Goal: Transaction & Acquisition: Purchase product/service

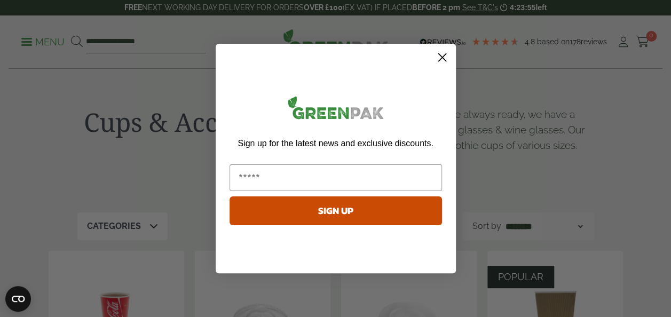
click at [440, 59] on icon "Close dialog" at bounding box center [441, 57] width 7 height 7
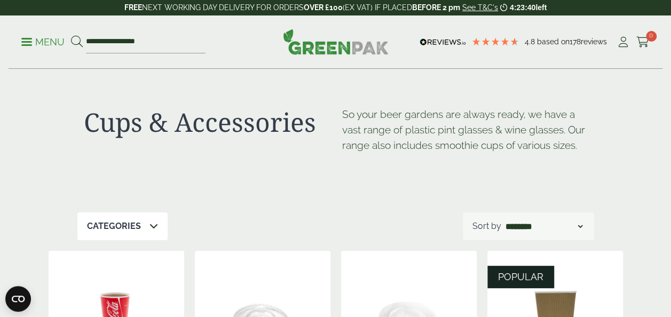
click at [151, 228] on icon at bounding box center [153, 226] width 9 height 9
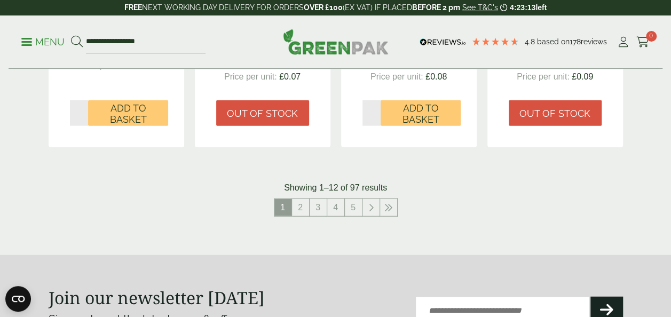
scroll to position [1181, 0]
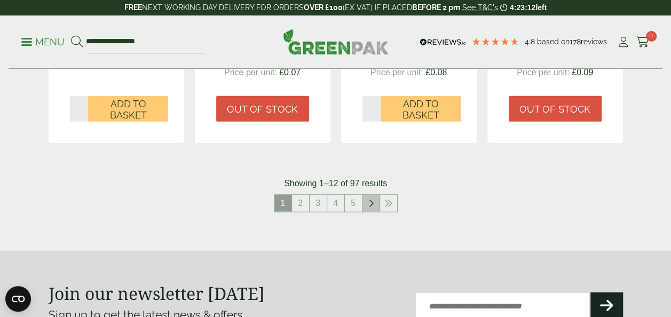
click at [369, 204] on icon at bounding box center [370, 203] width 5 height 9
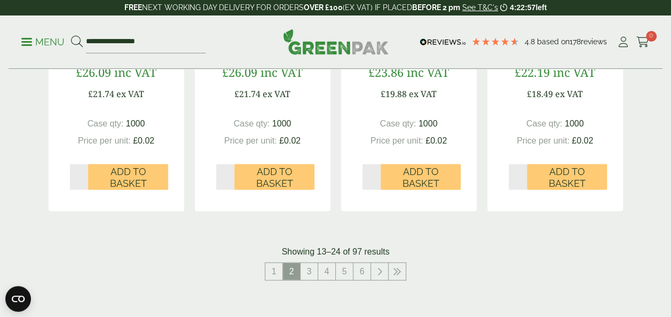
scroll to position [1105, 0]
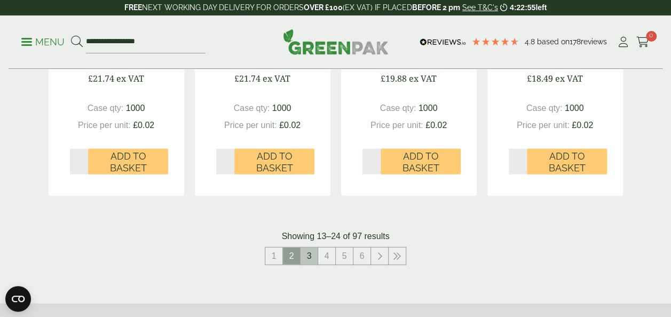
click at [311, 253] on link "3" at bounding box center [309, 256] width 17 height 17
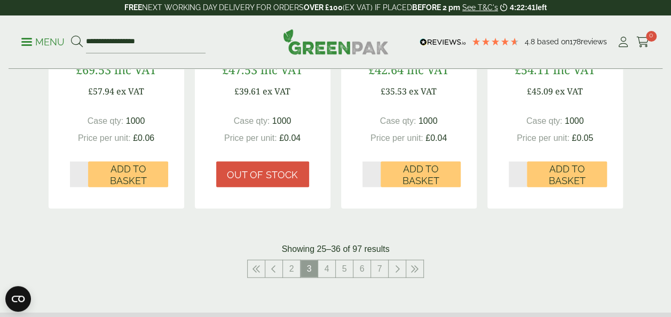
scroll to position [1096, 0]
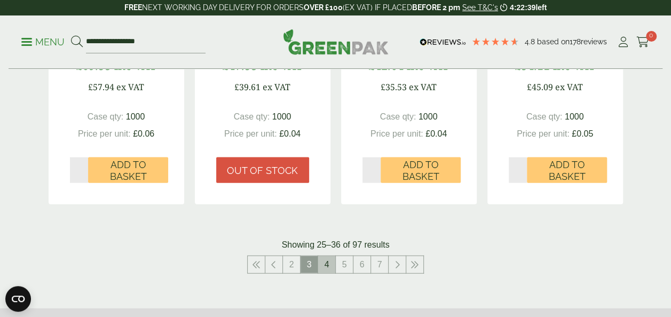
click at [326, 264] on link "4" at bounding box center [326, 264] width 17 height 17
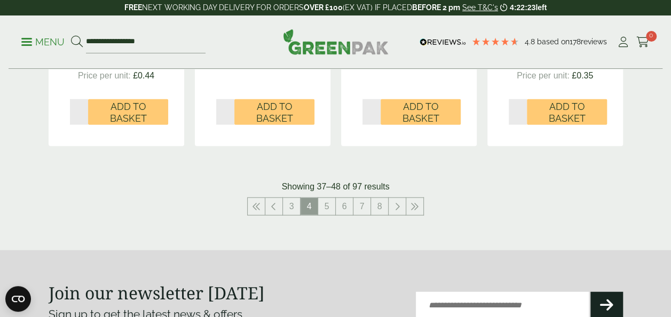
scroll to position [1217, 0]
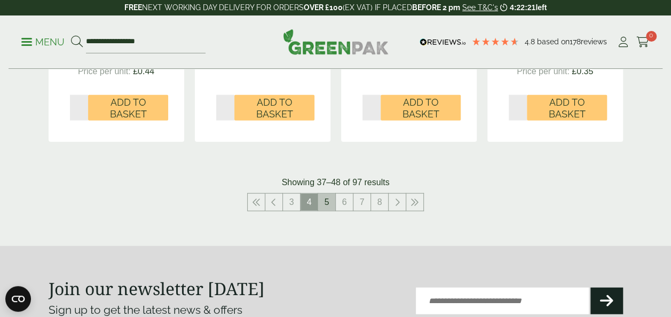
click at [323, 194] on link "5" at bounding box center [326, 202] width 17 height 17
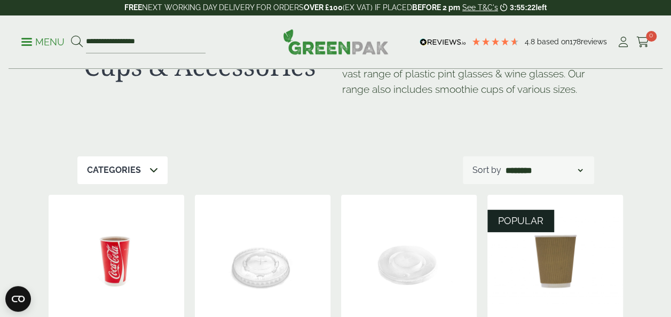
scroll to position [61, 0]
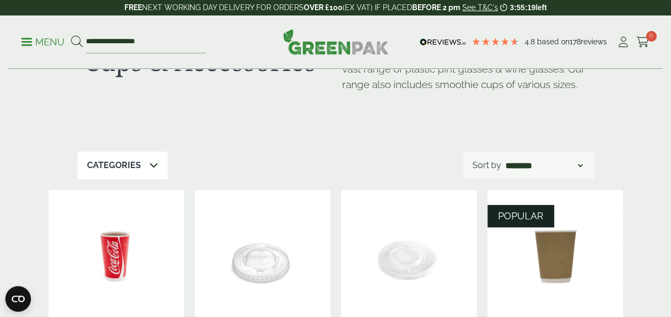
click at [580, 165] on select "**********" at bounding box center [543, 165] width 81 height 13
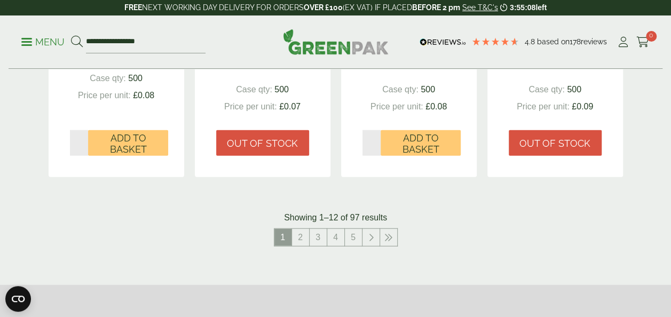
scroll to position [1156, 0]
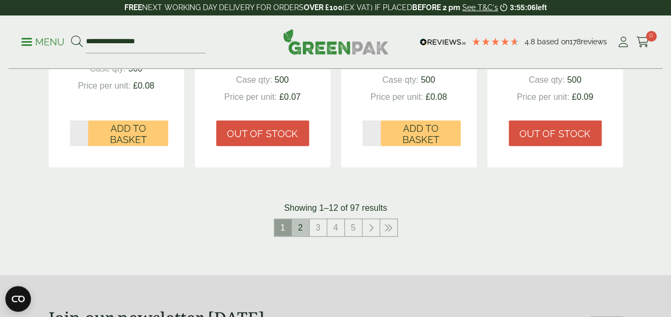
click at [298, 230] on link "2" at bounding box center [300, 227] width 17 height 17
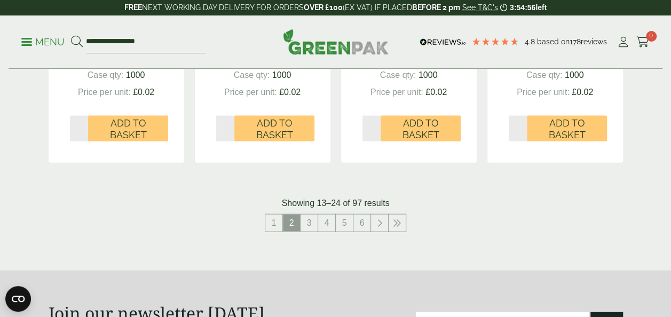
scroll to position [1156, 0]
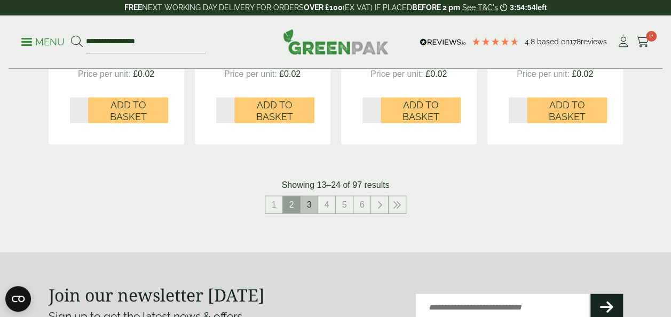
click at [304, 201] on link "3" at bounding box center [309, 204] width 17 height 17
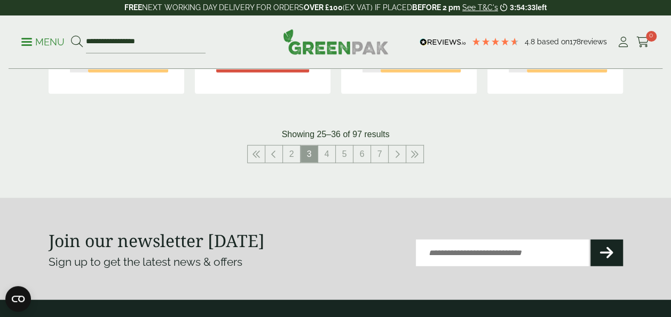
scroll to position [1154, 0]
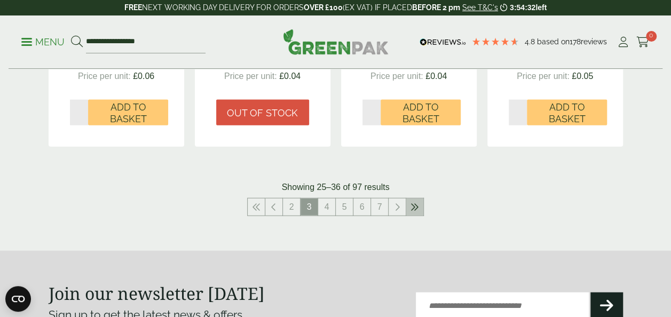
click at [413, 206] on icon at bounding box center [415, 207] width 9 height 9
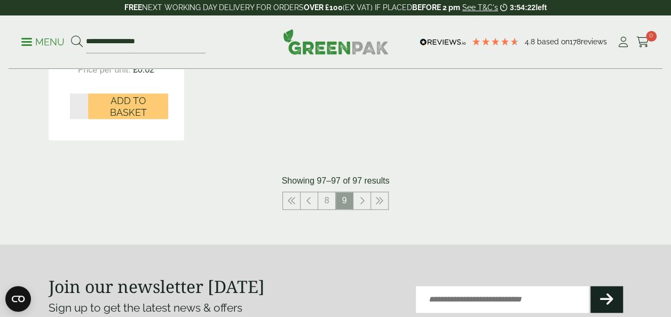
scroll to position [455, 0]
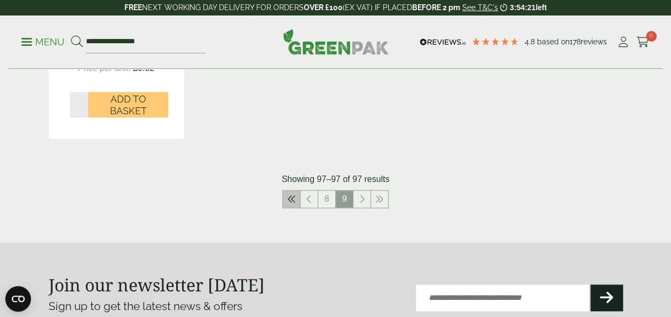
click at [296, 196] on link at bounding box center [291, 199] width 17 height 17
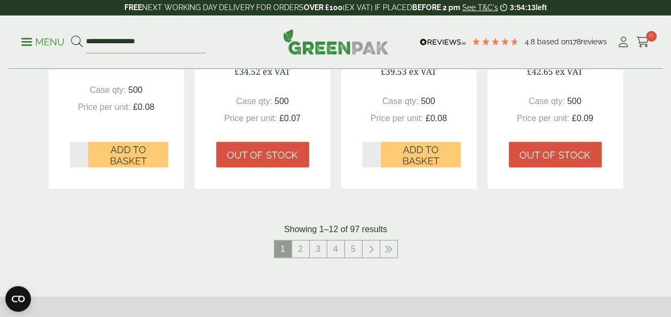
scroll to position [1137, 0]
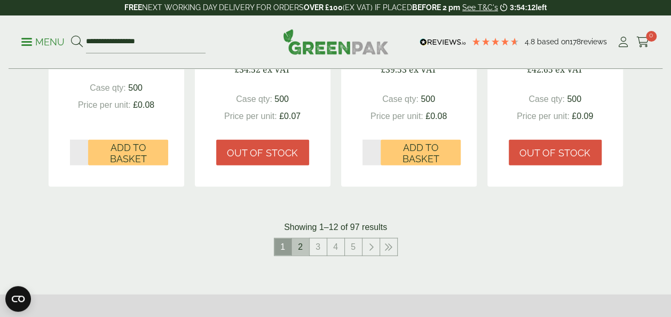
click at [300, 243] on link "2" at bounding box center [300, 247] width 17 height 17
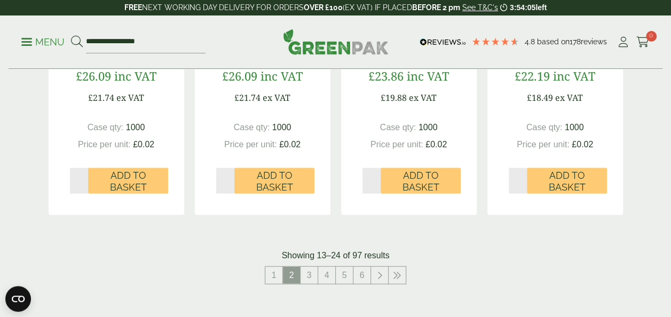
scroll to position [1108, 0]
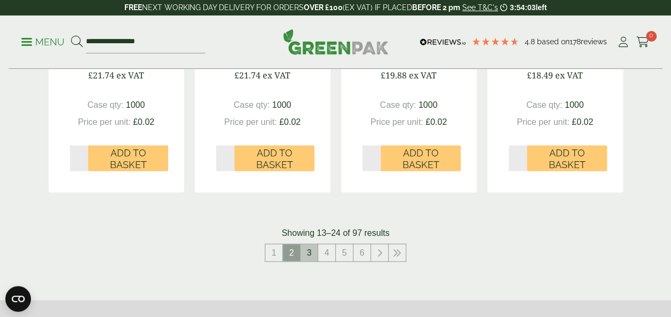
click at [306, 254] on link "3" at bounding box center [309, 252] width 17 height 17
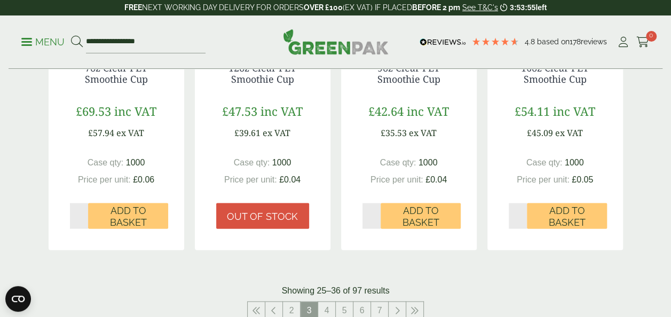
scroll to position [1079, 0]
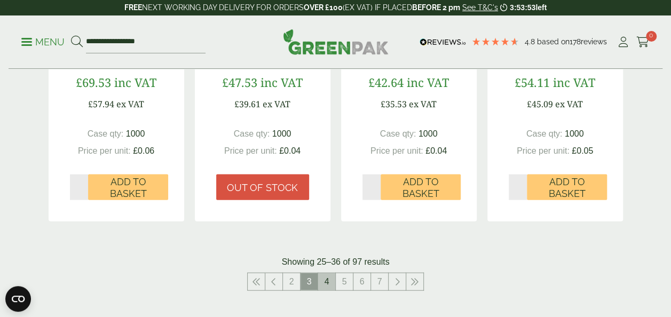
click at [330, 281] on link "4" at bounding box center [326, 281] width 17 height 17
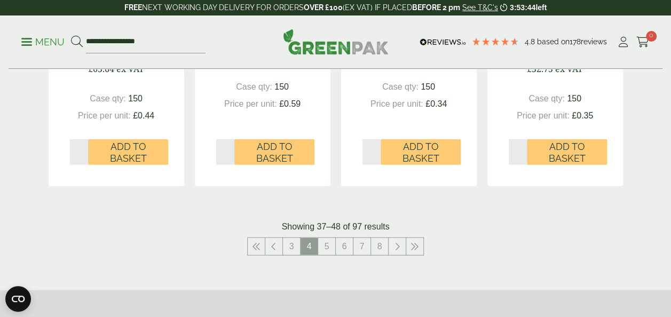
scroll to position [1197, 0]
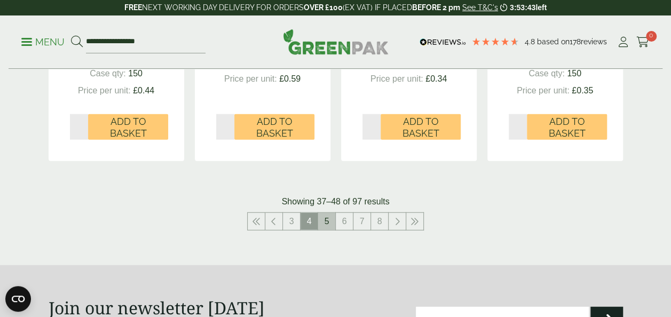
click at [325, 213] on link "5" at bounding box center [326, 221] width 17 height 17
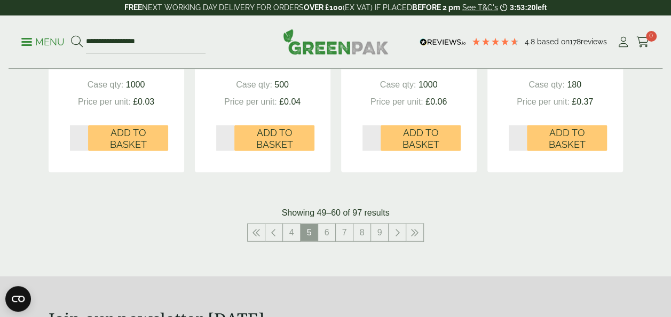
scroll to position [1131, 0]
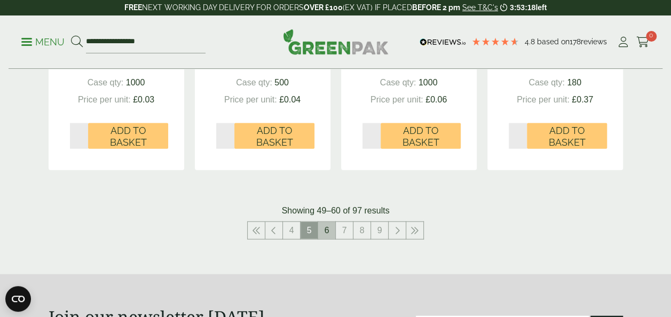
click at [327, 227] on link "6" at bounding box center [326, 230] width 17 height 17
